Goal: Book appointment/travel/reservation

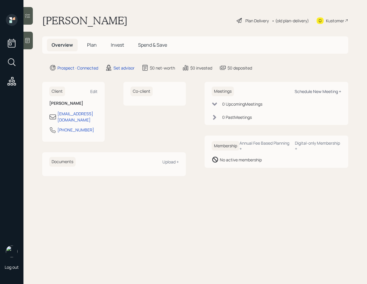
click at [321, 90] on div "Schedule New Meeting +" at bounding box center [318, 92] width 47 height 6
select select "round-[PERSON_NAME]"
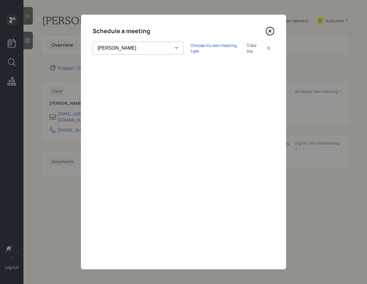
click at [271, 31] on icon at bounding box center [270, 31] width 9 height 9
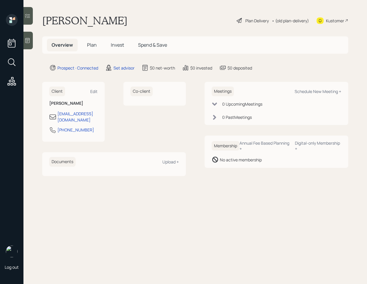
click at [28, 40] on icon at bounding box center [28, 40] width 4 height 5
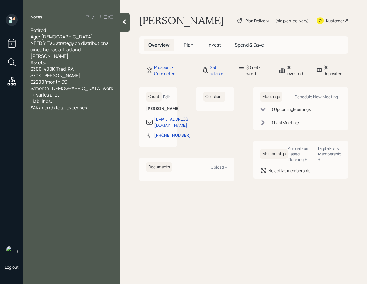
click at [125, 23] on icon at bounding box center [124, 21] width 3 height 5
